Goal: Browse casually

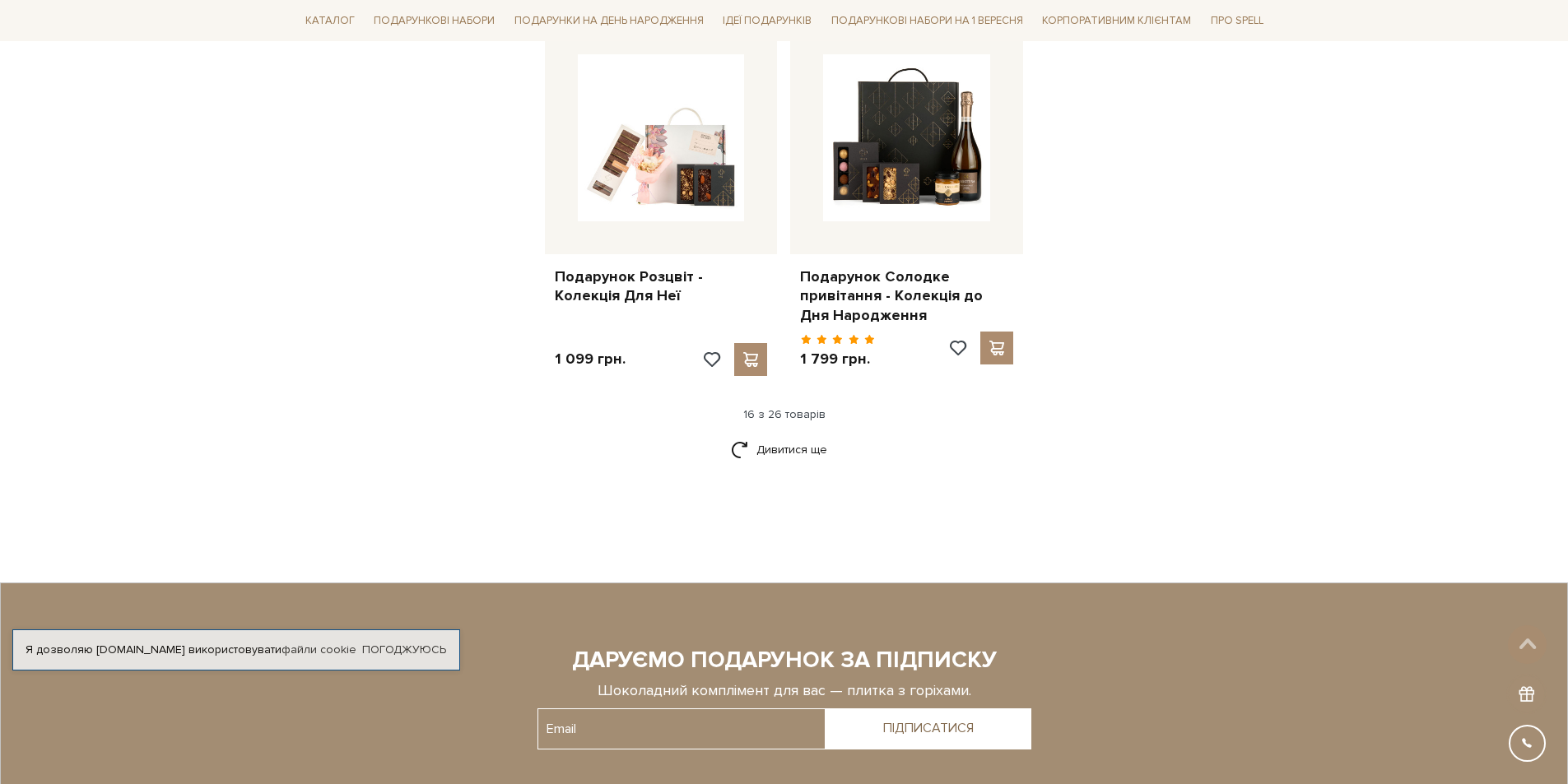
scroll to position [2057, 0]
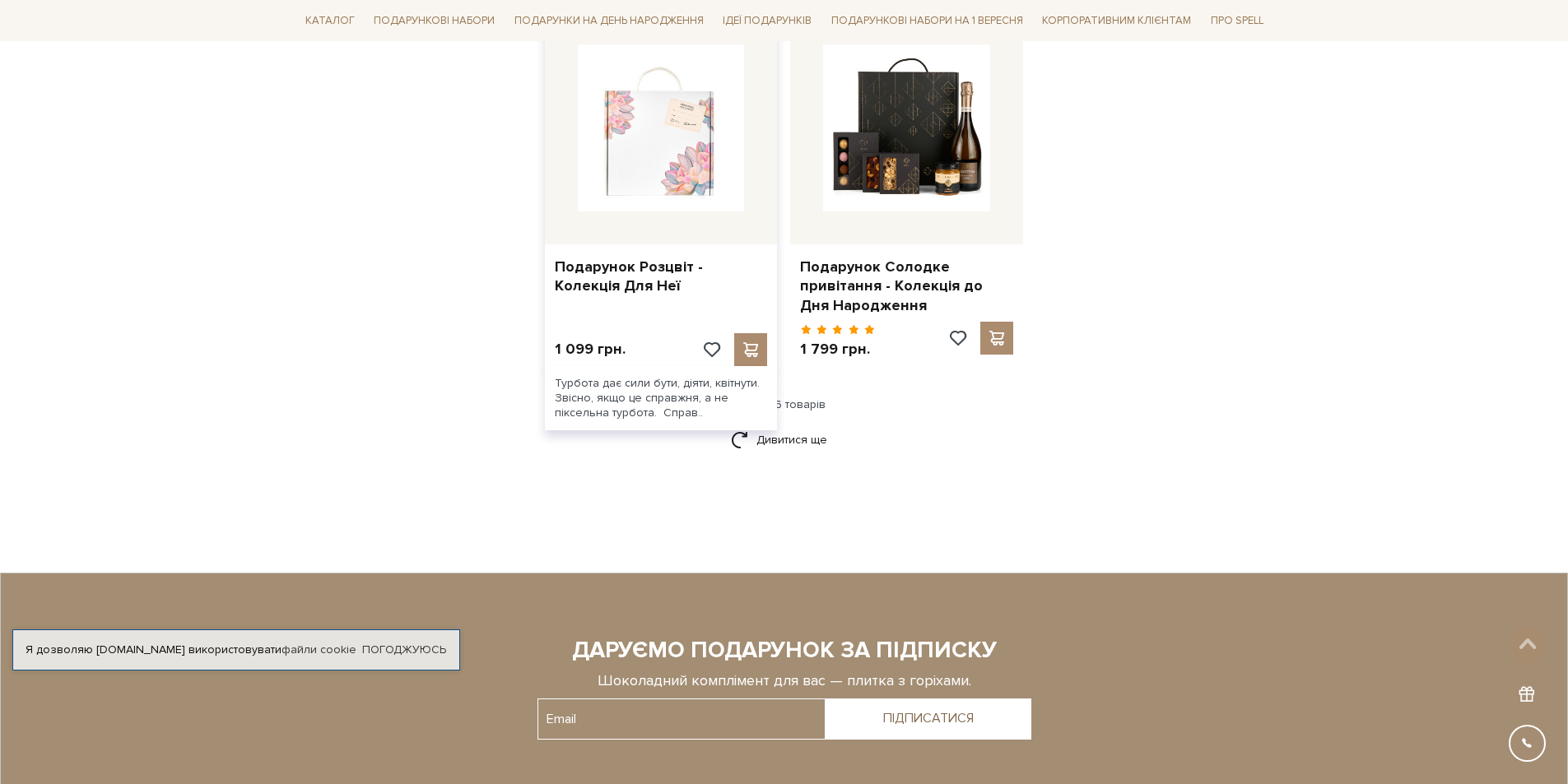
click at [651, 180] on img at bounding box center [661, 127] width 167 height 167
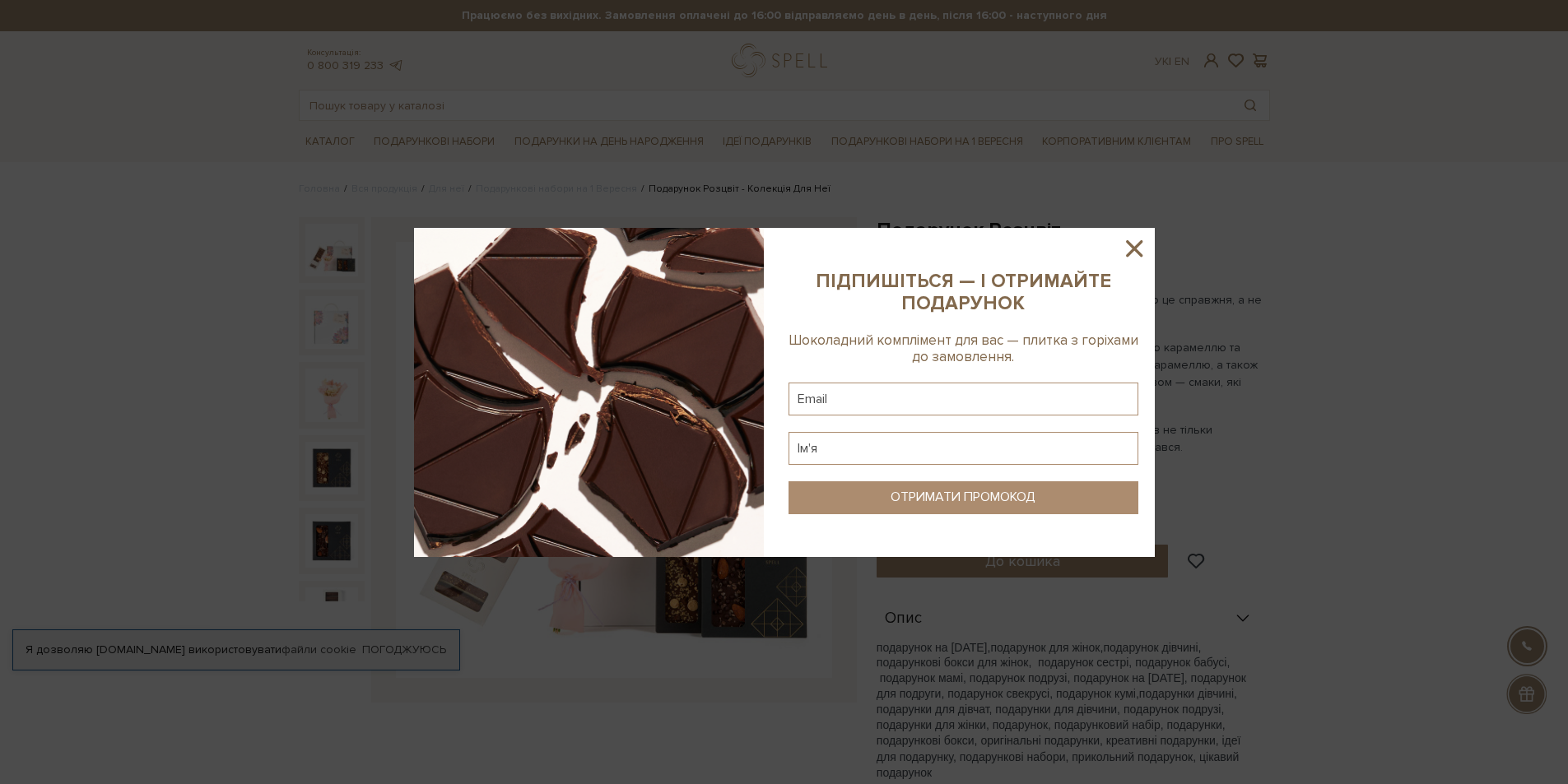
click at [1141, 247] on icon at bounding box center [1134, 248] width 28 height 28
